Goal: Task Accomplishment & Management: Complete application form

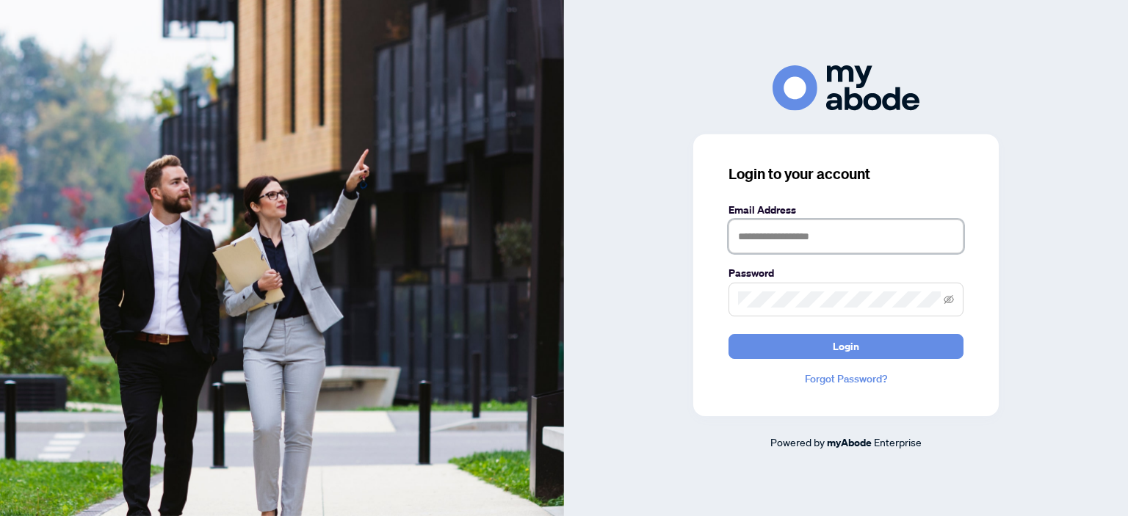
click at [780, 231] on input "text" at bounding box center [846, 237] width 235 height 34
type input "**********"
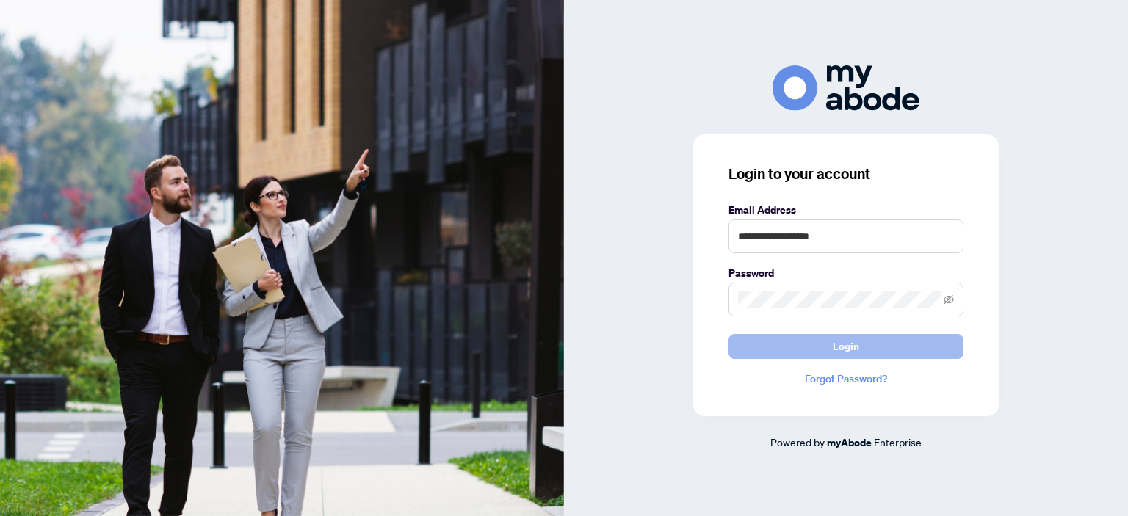
click at [789, 347] on button "Login" at bounding box center [846, 346] width 235 height 25
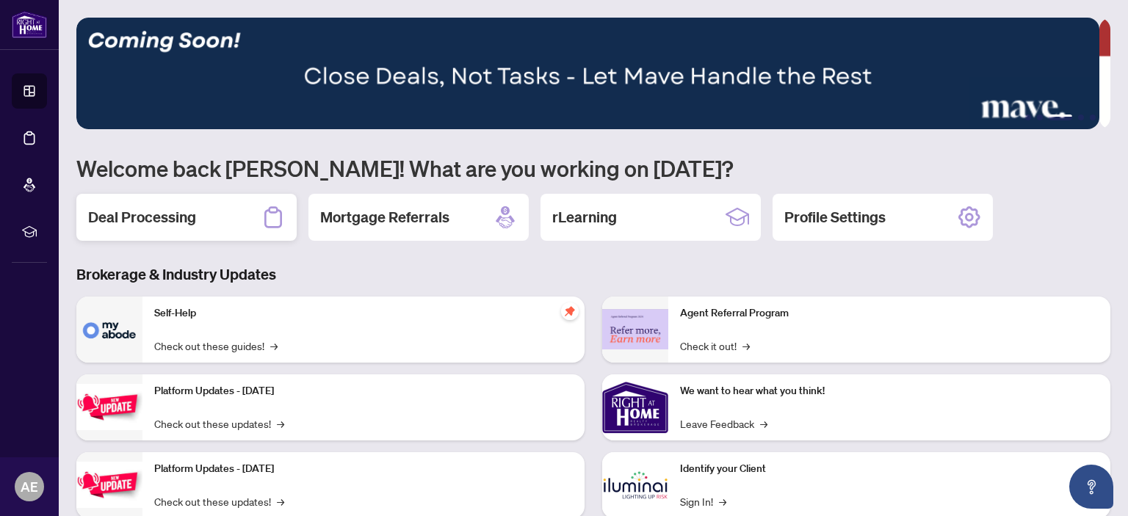
click at [185, 214] on h2 "Deal Processing" at bounding box center [142, 217] width 108 height 21
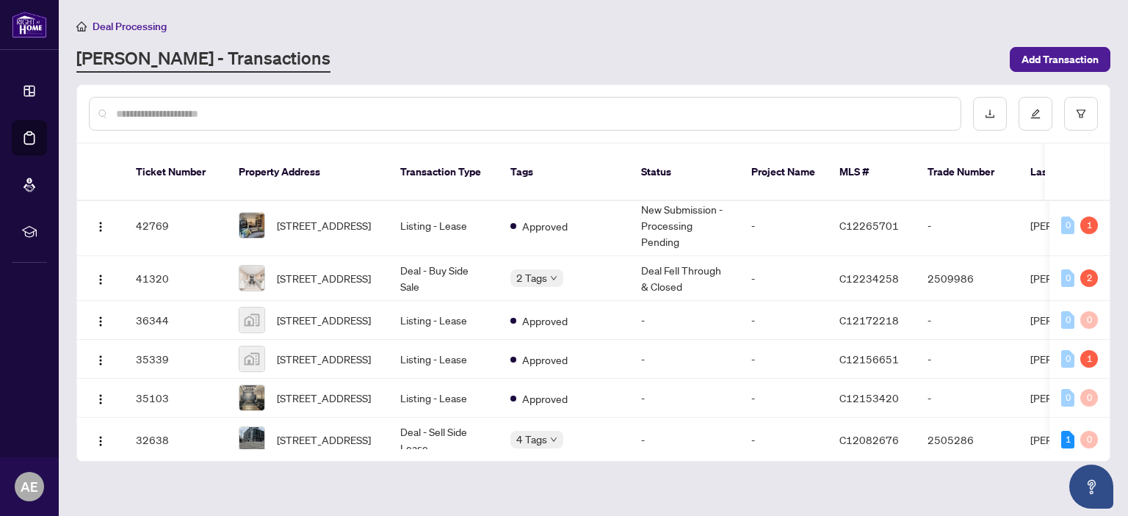
scroll to position [367, 0]
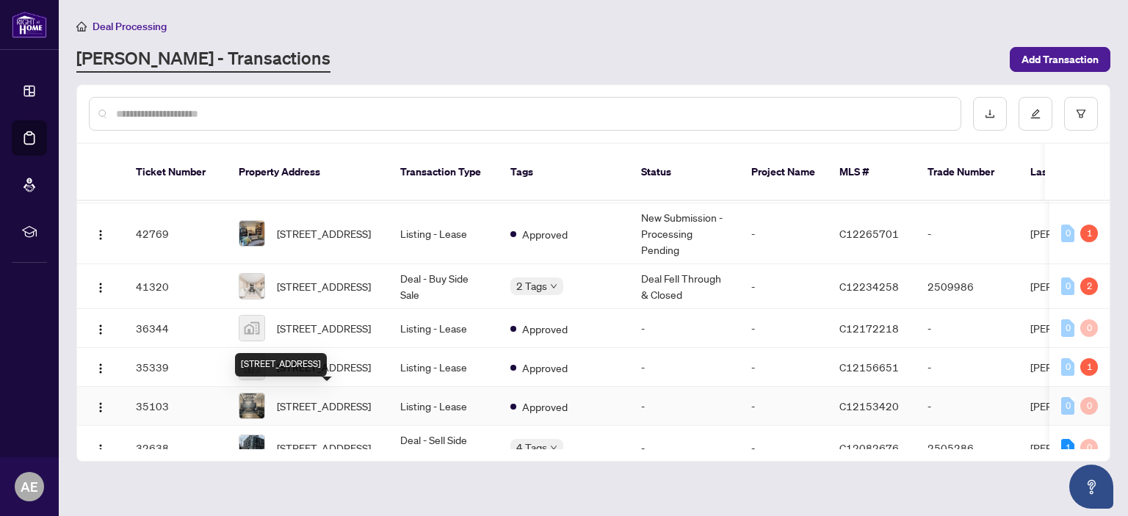
click at [322, 402] on span "[STREET_ADDRESS]" at bounding box center [324, 406] width 94 height 16
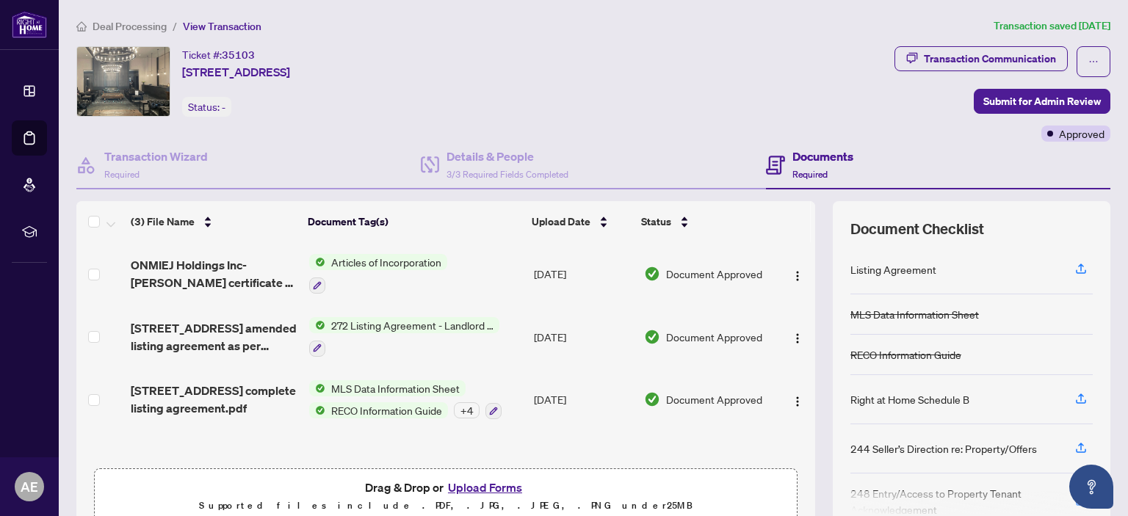
scroll to position [118, 0]
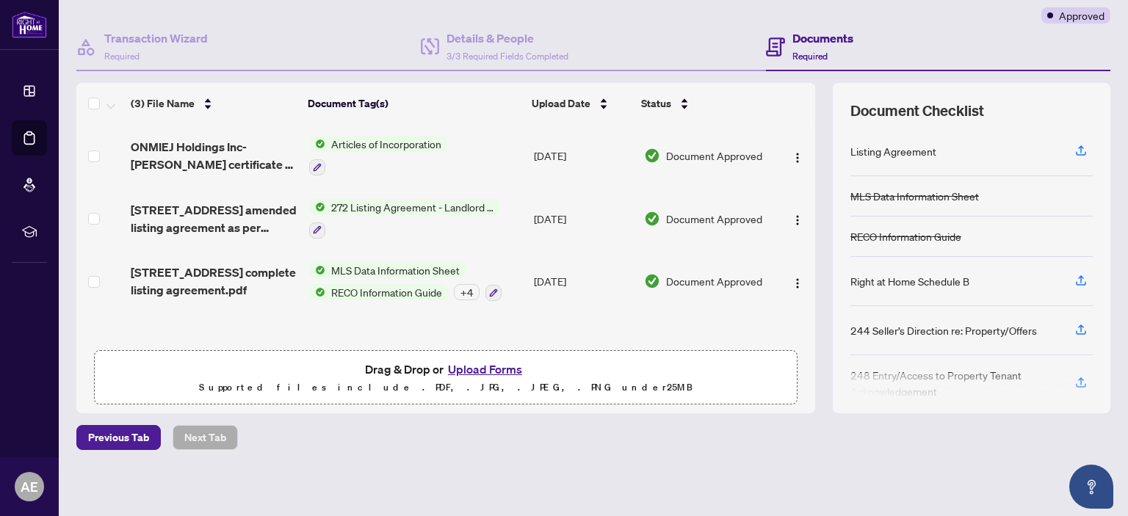
click at [465, 367] on button "Upload Forms" at bounding box center [485, 369] width 83 height 19
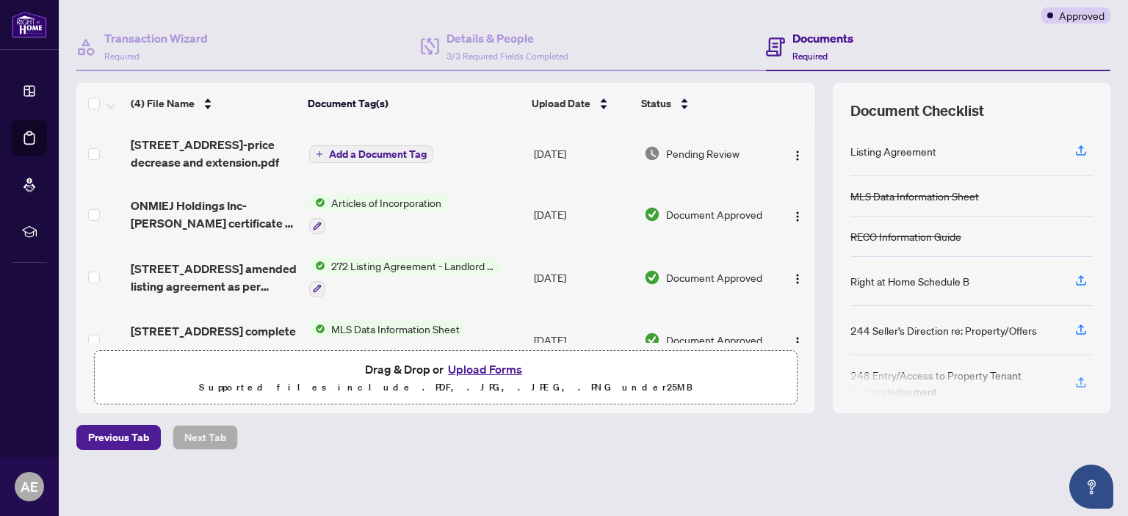
scroll to position [0, 0]
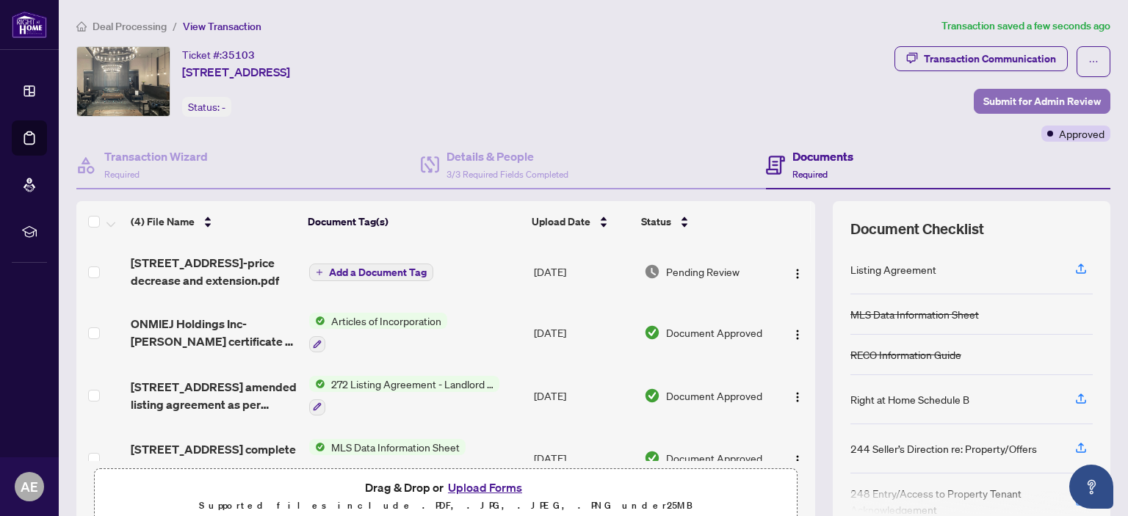
click at [1021, 97] on span "Submit for Admin Review" at bounding box center [1042, 102] width 118 height 24
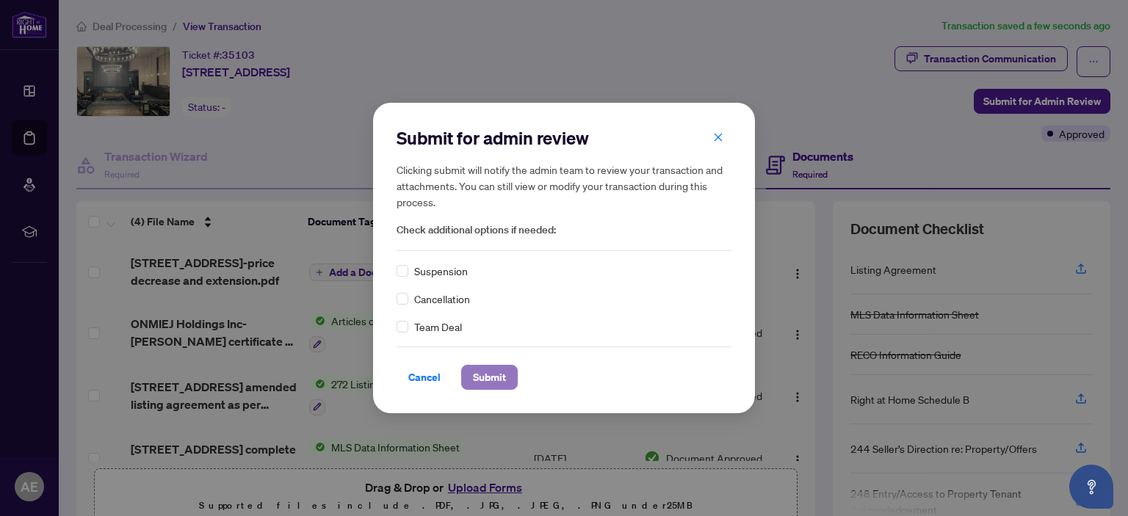
click at [485, 377] on span "Submit" at bounding box center [489, 378] width 33 height 24
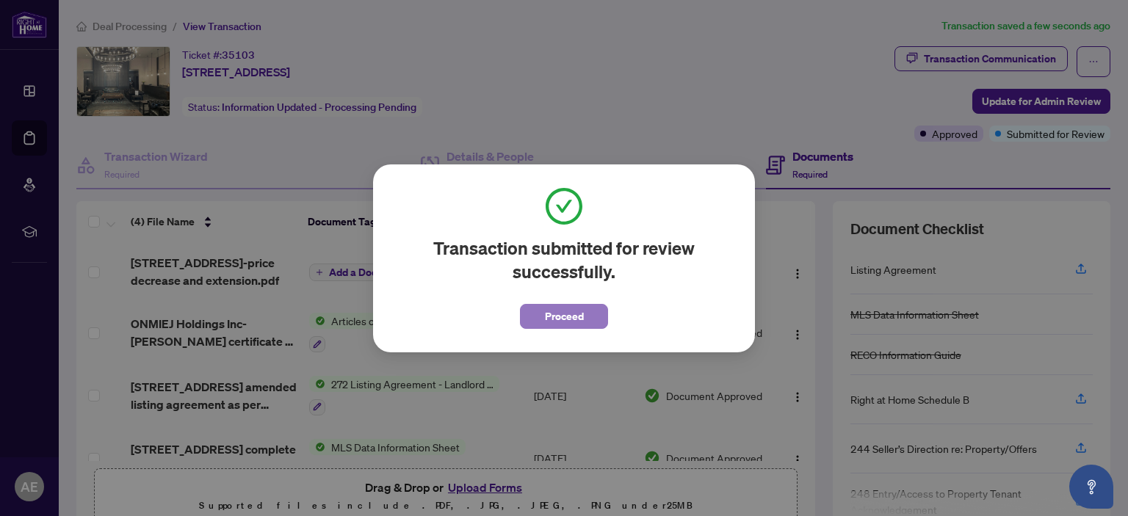
click at [582, 314] on span "Proceed" at bounding box center [564, 317] width 39 height 24
